Goal: Information Seeking & Learning: Learn about a topic

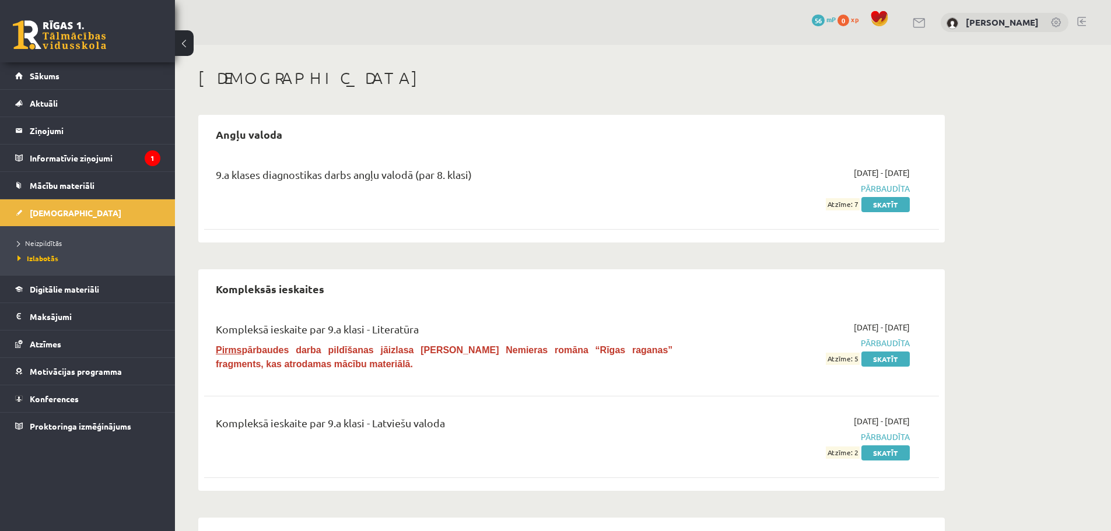
scroll to position [58, 0]
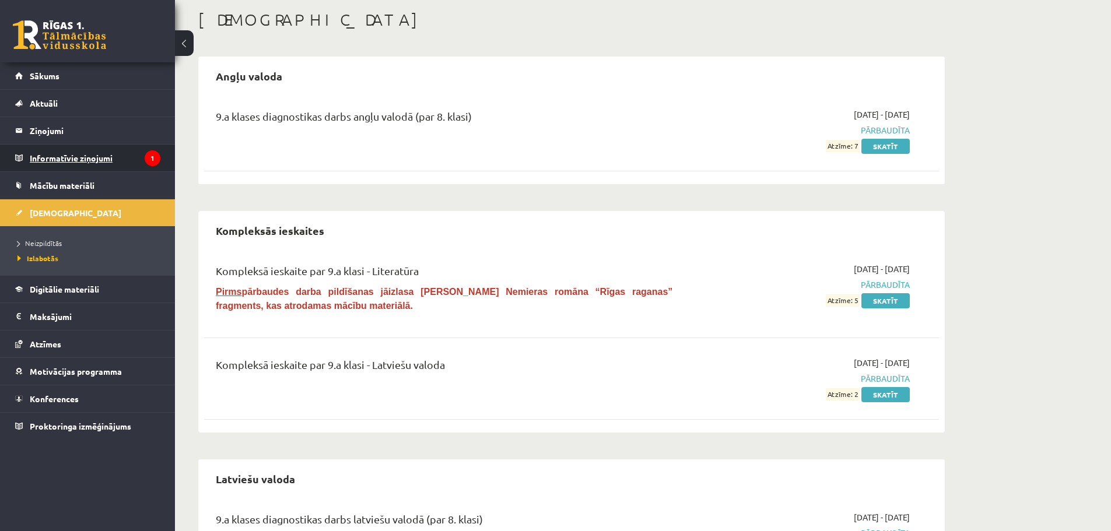
click at [77, 149] on legend "Informatīvie ziņojumi 1" at bounding box center [95, 158] width 131 height 27
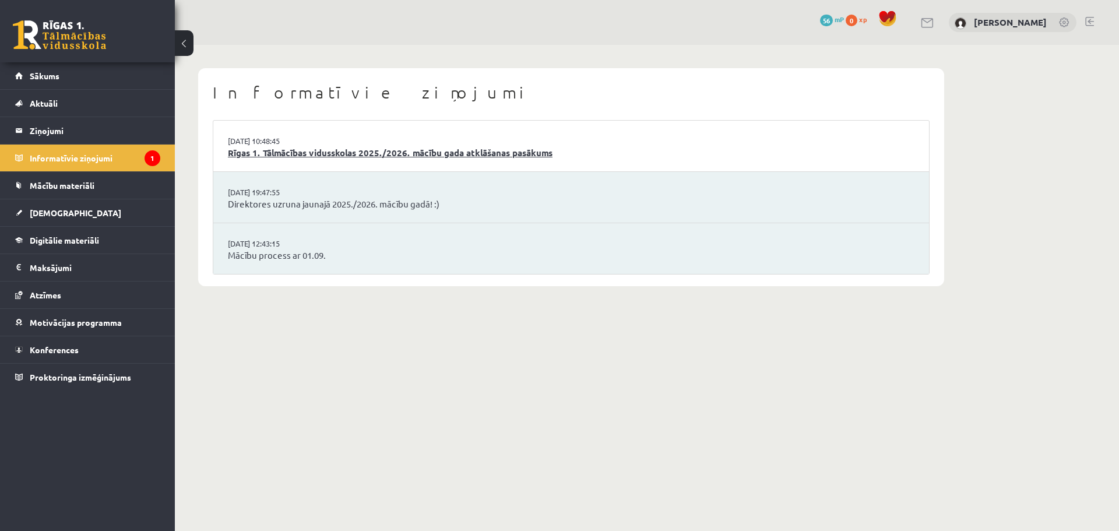
click at [496, 149] on link "Rīgas 1. Tālmācības vidusskolas 2025./2026. mācību gada atklāšanas pasākums" at bounding box center [571, 152] width 687 height 13
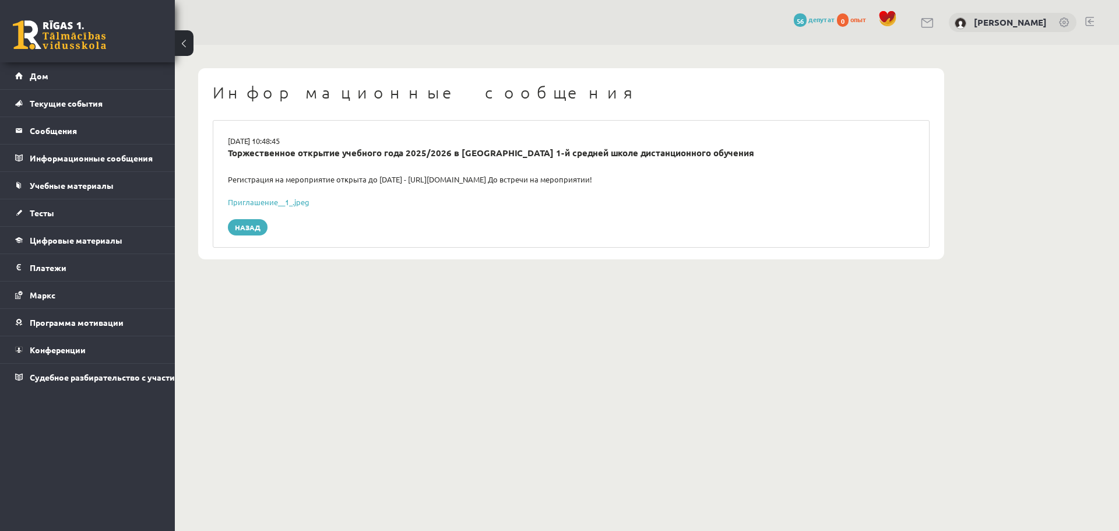
click at [469, 191] on div "02.09.2025 10:48:45 Торжественное открытие учебного года 2025/2026 в Рижской 1-…" at bounding box center [571, 184] width 717 height 128
drag, startPoint x: 450, startPoint y: 169, endPoint x: 442, endPoint y: 171, distance: 7.9
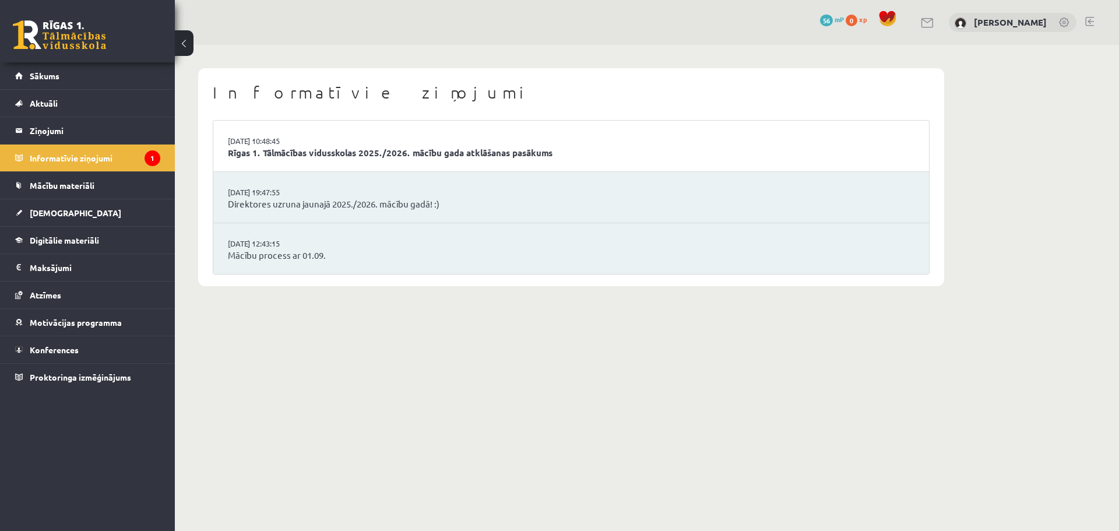
click at [362, 329] on body "0 Dāvanas 56 mP 0 xp [PERSON_NAME] Sākums Aktuāli Kā mācīties eSKOLĀ Kontakti N…" at bounding box center [559, 265] width 1119 height 531
click at [83, 242] on span "Digitālie materiāli" at bounding box center [64, 240] width 69 height 10
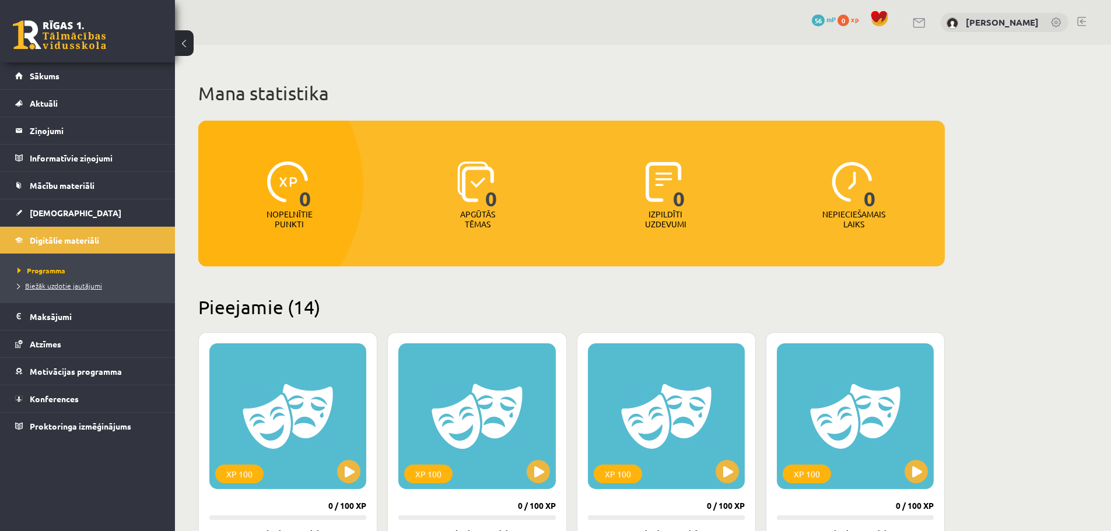
click at [52, 282] on span "Biežāk uzdotie jautājumi" at bounding box center [59, 285] width 85 height 9
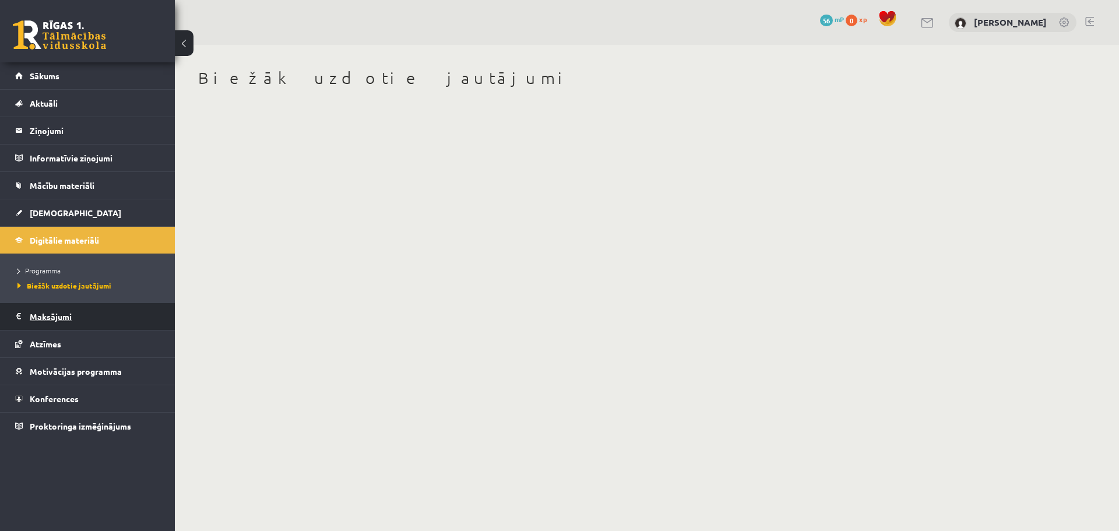
click at [52, 315] on legend "Maksājumi 0" at bounding box center [95, 316] width 131 height 27
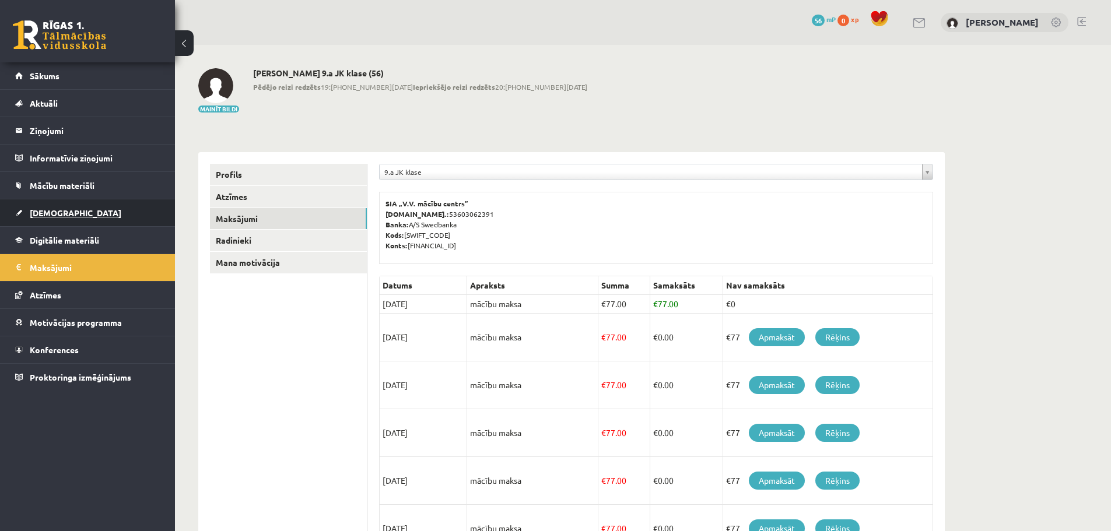
click at [90, 213] on link "[DEMOGRAPHIC_DATA]" at bounding box center [87, 212] width 145 height 27
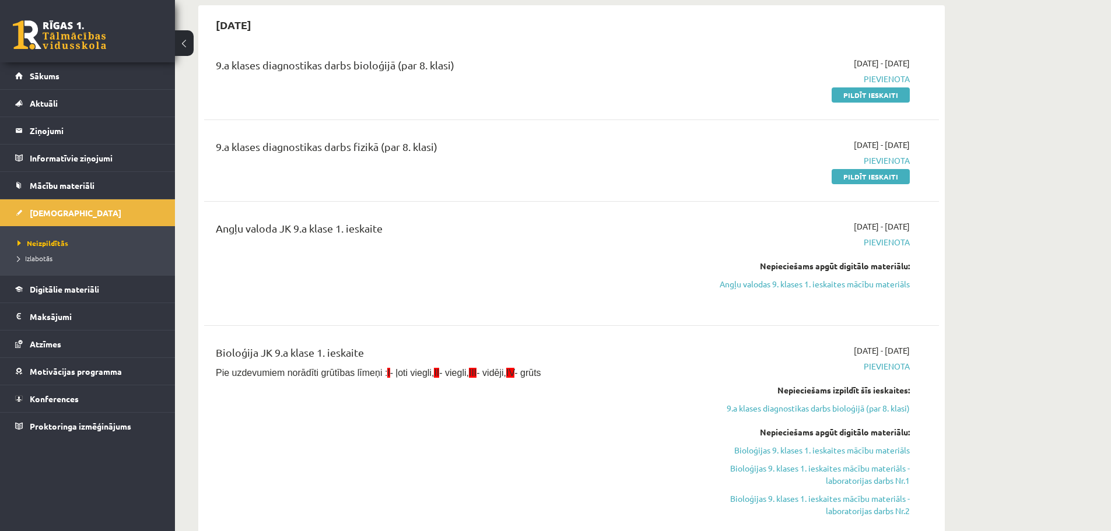
scroll to position [117, 0]
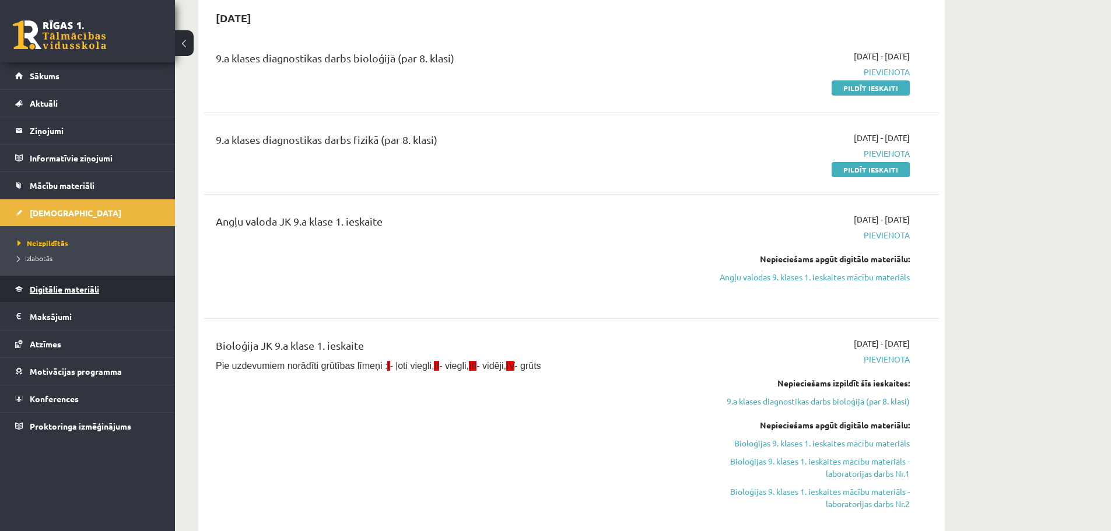
click at [56, 290] on span "Digitālie materiāli" at bounding box center [64, 289] width 69 height 10
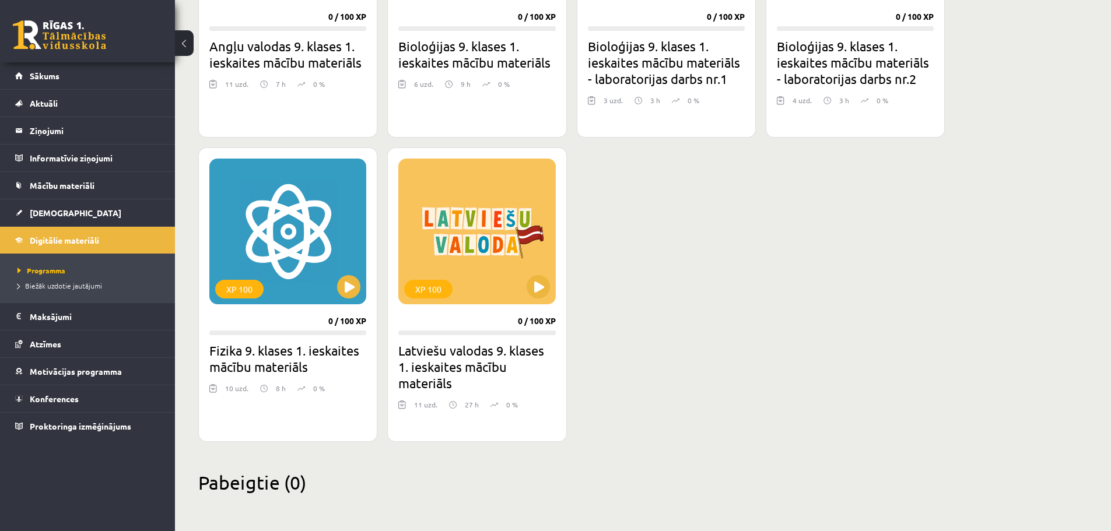
scroll to position [1218, 0]
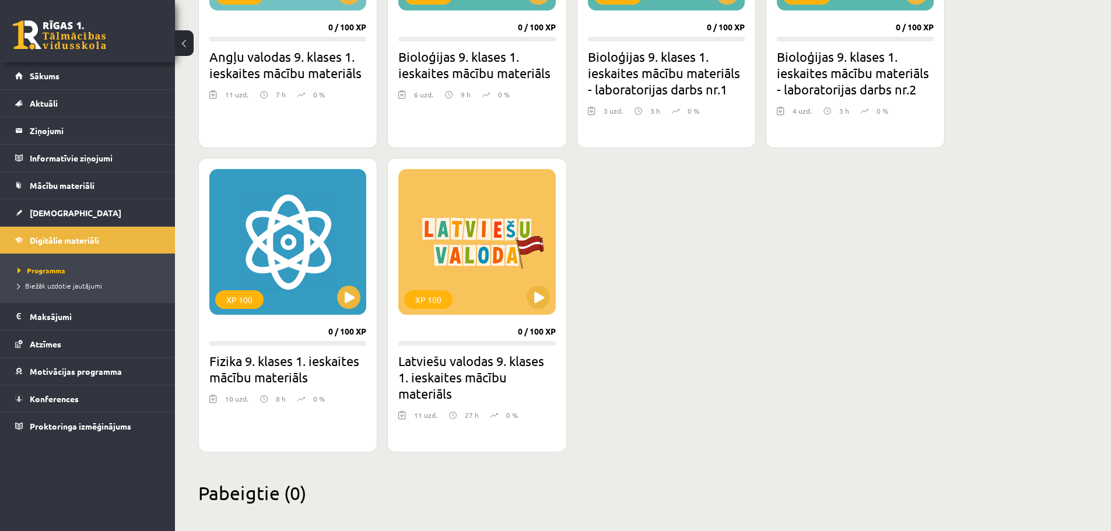
drag, startPoint x: 658, startPoint y: 413, endPoint x: 685, endPoint y: 213, distance: 201.8
drag, startPoint x: 685, startPoint y: 213, endPoint x: 613, endPoint y: 324, distance: 132.4
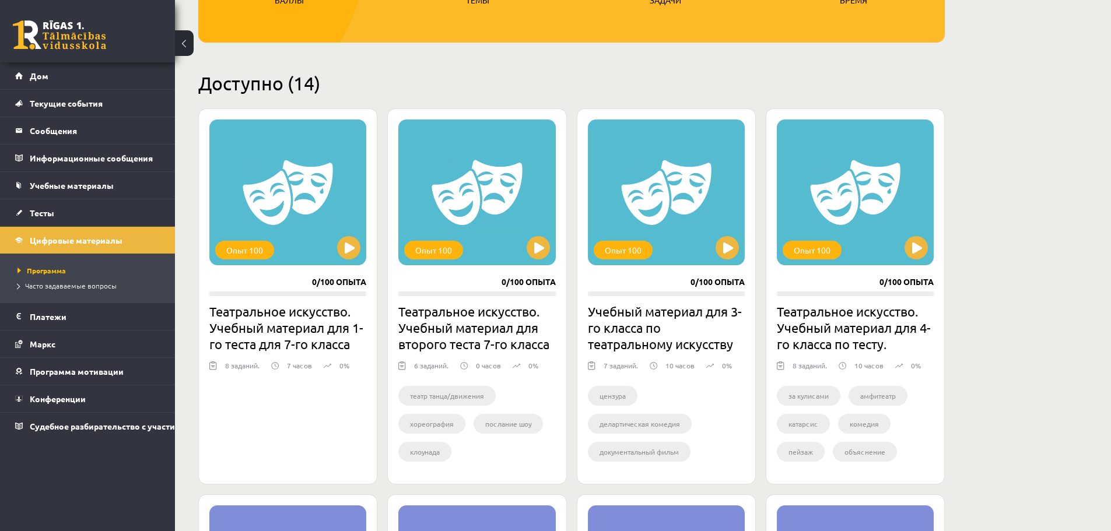
scroll to position [291, 0]
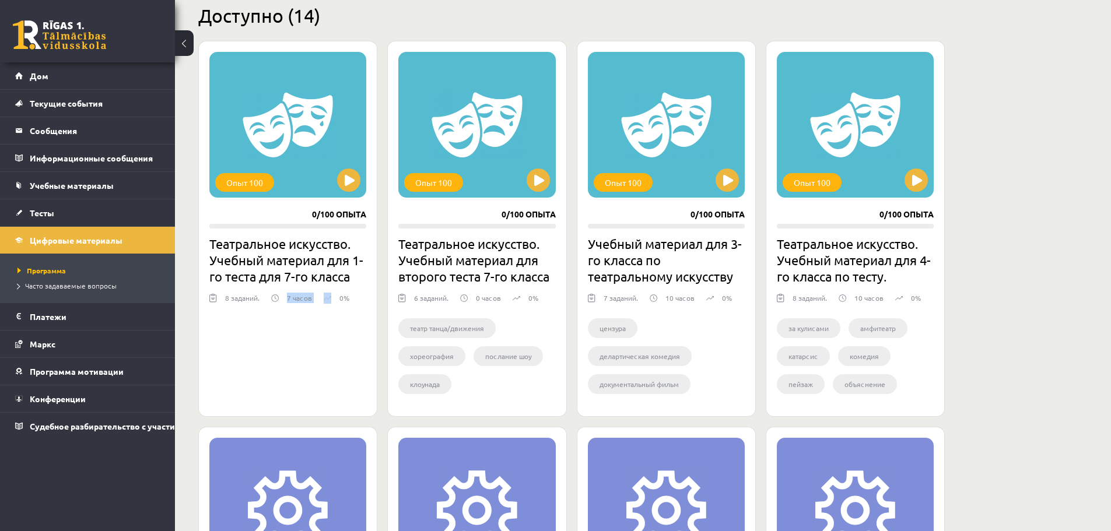
drag, startPoint x: 287, startPoint y: 297, endPoint x: 319, endPoint y: 296, distance: 32.1
click at [318, 296] on div "8 заданий. 7 часов 0%" at bounding box center [287, 301] width 157 height 17
click at [345, 314] on div at bounding box center [287, 317] width 157 height 14
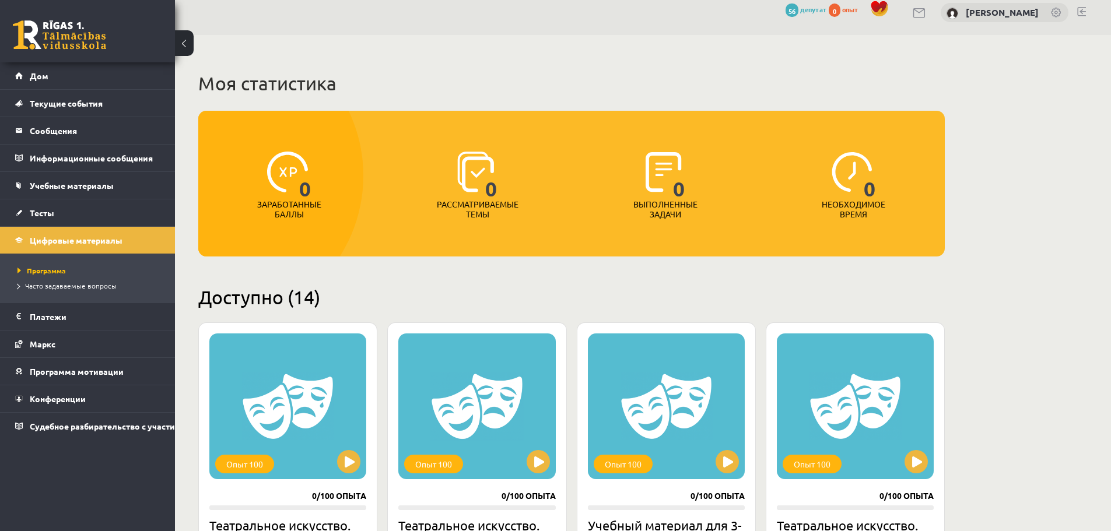
scroll to position [4, 0]
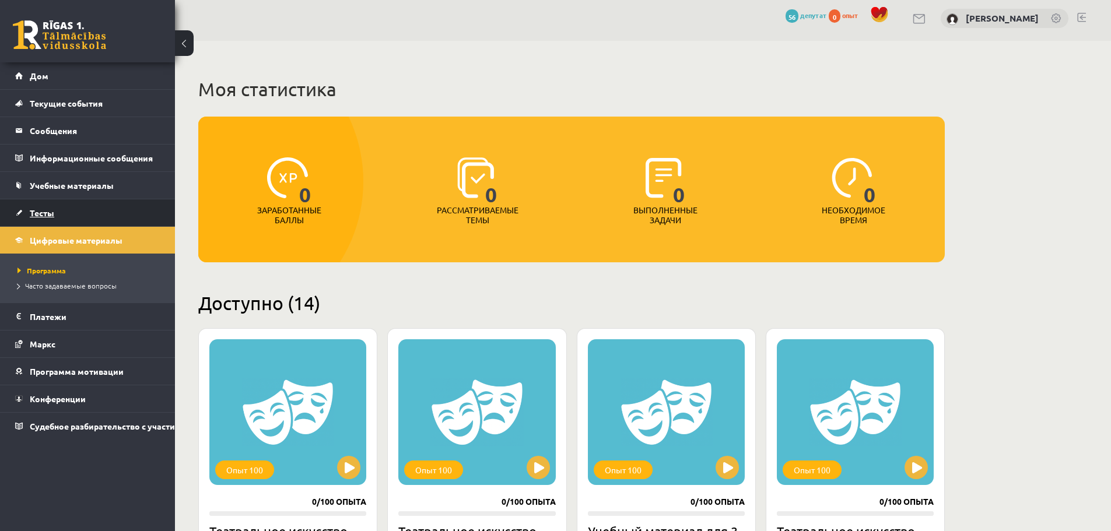
click at [33, 211] on font "Тесты" at bounding box center [42, 213] width 24 height 10
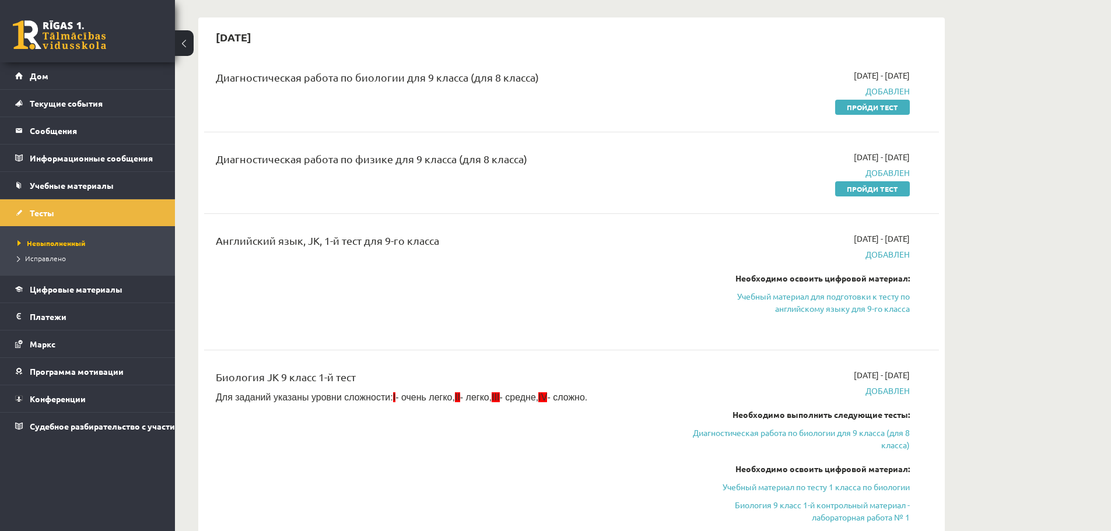
scroll to position [58, 0]
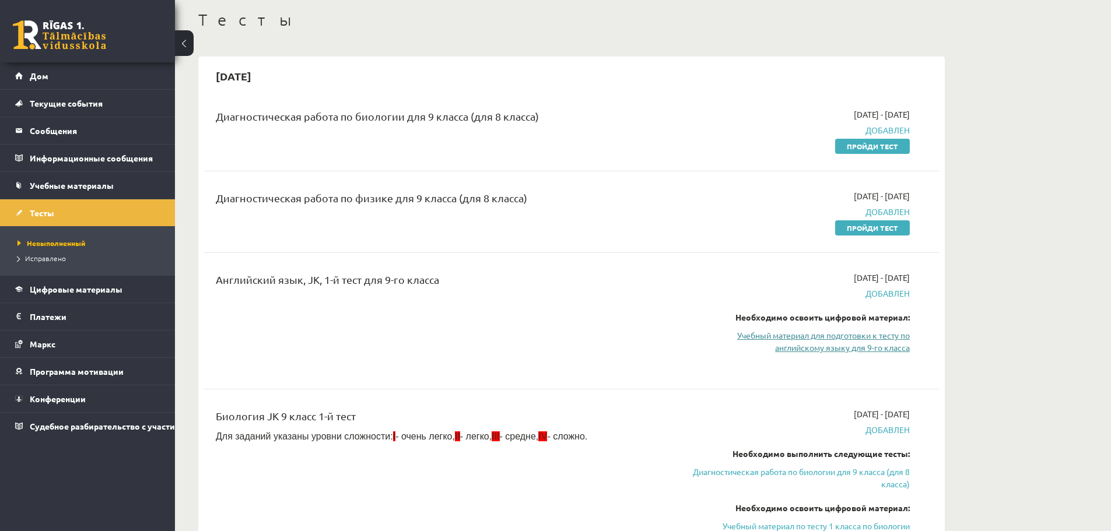
click at [840, 335] on font "Учебный материал для подготовки к тесту по английскому языку для 9-го класса" at bounding box center [823, 341] width 173 height 23
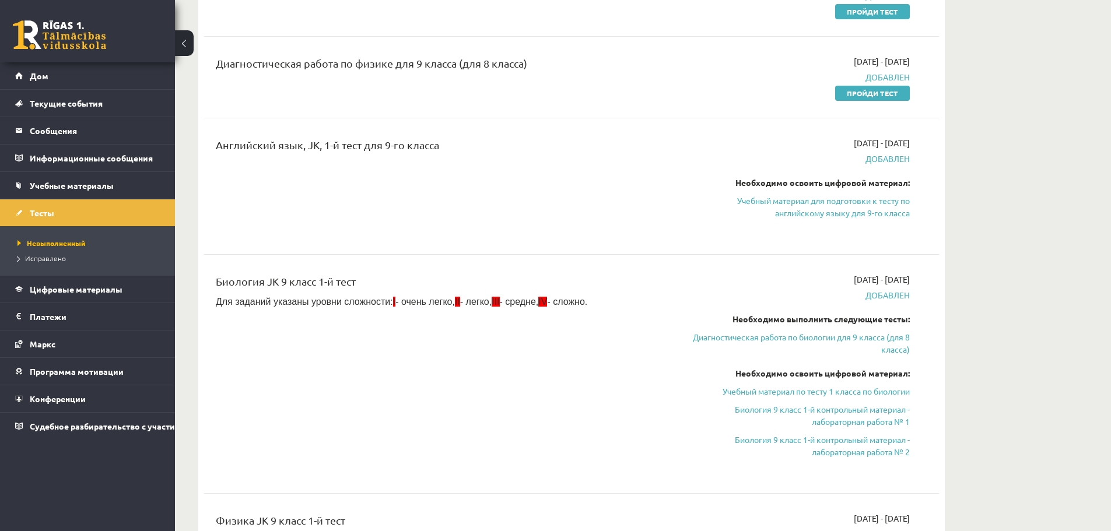
scroll to position [233, 0]
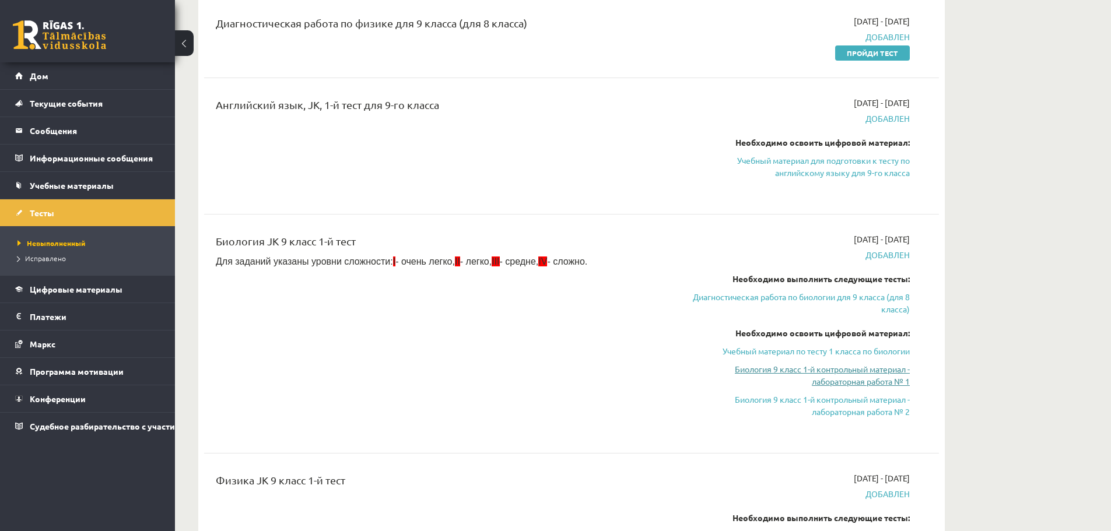
click at [853, 380] on font "Биология 9 класс 1-й контрольный материал - лабораторная работа № 1" at bounding box center [822, 375] width 175 height 23
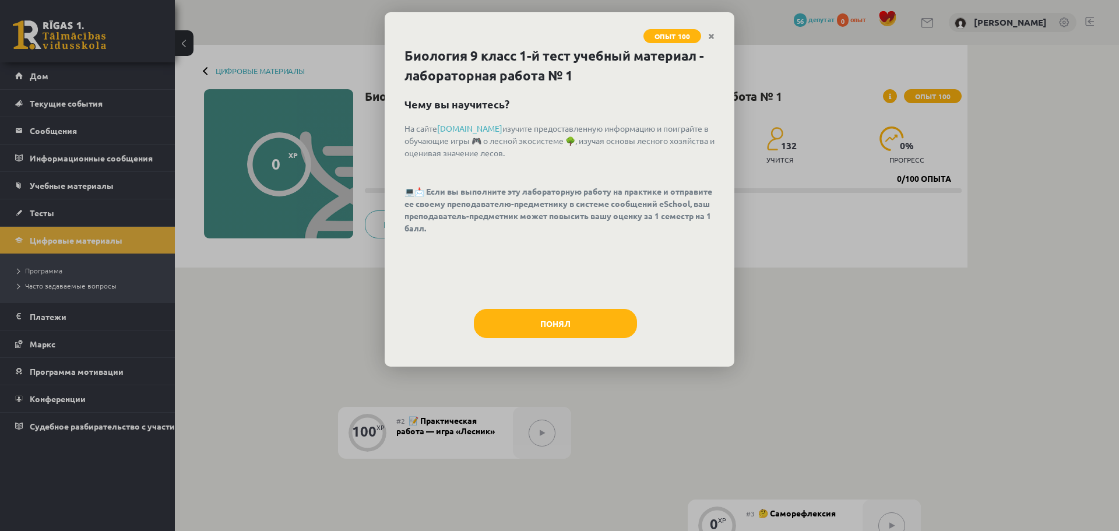
drag, startPoint x: 533, startPoint y: 265, endPoint x: 543, endPoint y: 265, distance: 10.5
drag, startPoint x: 543, startPoint y: 265, endPoint x: 496, endPoint y: 261, distance: 47.4
click at [496, 261] on div "На сайте [DOMAIN_NAME] изучите предоставленную информацию и поиграйте в обучающ…" at bounding box center [560, 209] width 310 height 175
click at [714, 34] on icon "Закрывать" at bounding box center [711, 37] width 6 height 8
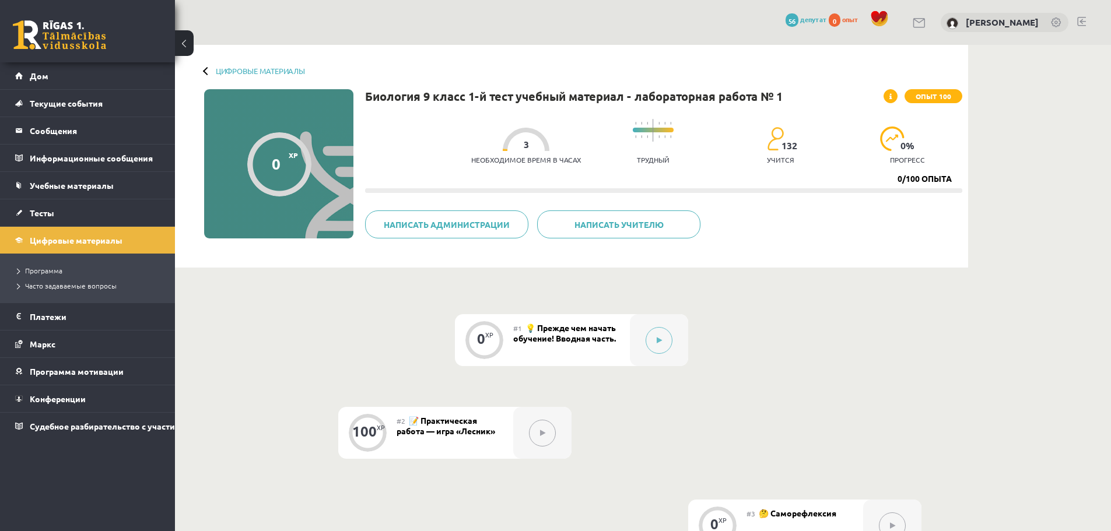
drag, startPoint x: 0, startPoint y: 493, endPoint x: 1, endPoint y: 521, distance: 28.0
click at [1, 494] on div "0 Подарки 56 депутат 0 опыт [PERSON_NAME] Дом Текущие события Как учиться в eSC…" at bounding box center [87, 265] width 175 height 531
click at [396, 378] on div "0 XP #1 💡 Прежде чем начать обучение! Вводная часть. 100 XP #2 📝 Практическая р…" at bounding box center [572, 432] width 700 height 237
